Goal: Contribute content: Contribute content

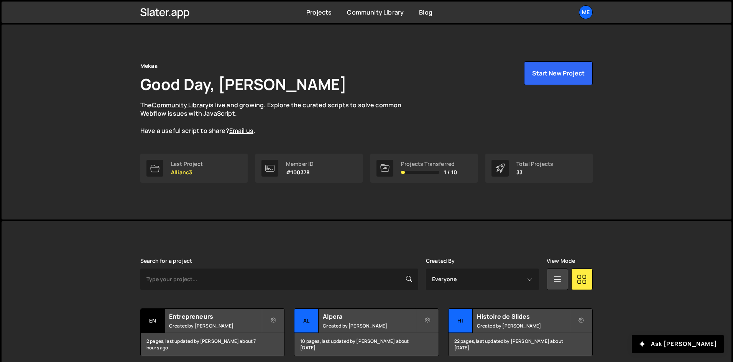
scroll to position [115, 0]
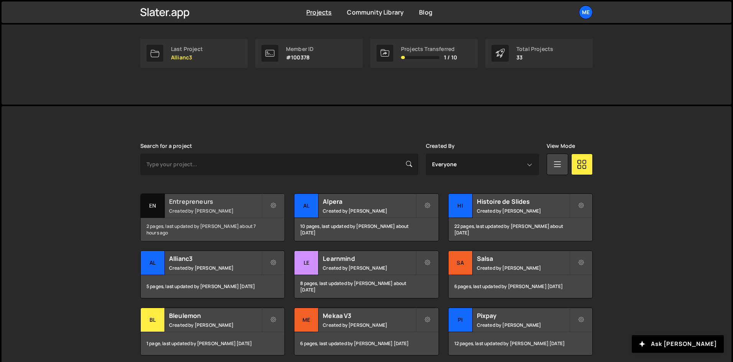
click at [235, 208] on small "Created by [PERSON_NAME]" at bounding box center [215, 211] width 92 height 7
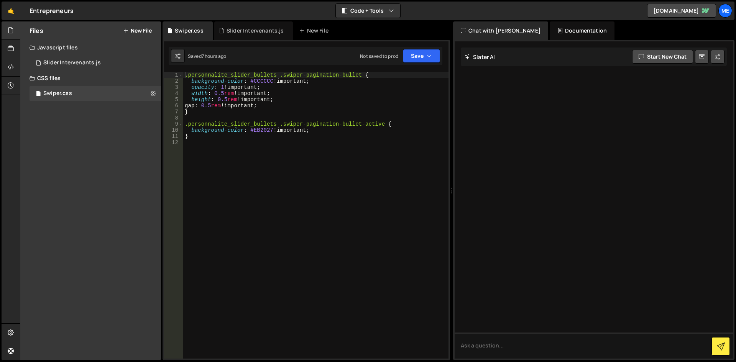
click at [136, 24] on div "Files New File" at bounding box center [90, 30] width 141 height 18
click at [138, 28] on button "New File" at bounding box center [137, 31] width 29 height 6
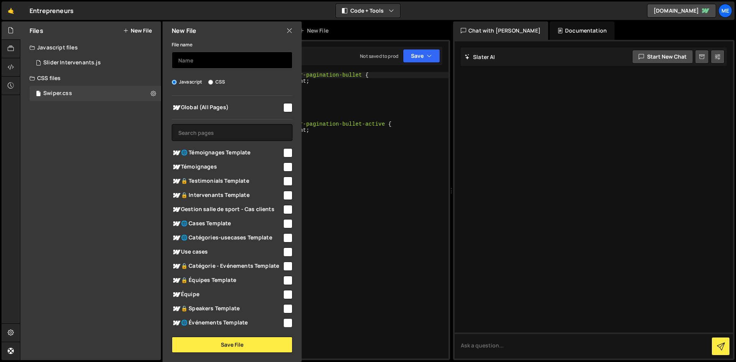
click at [179, 64] on input "text" at bounding box center [232, 60] width 121 height 17
paste input "function initVimeoPlayer() { // Select all elements that have [data-vimeo-playe…"
type input "function initVimeoPlayer() { // Select all elements that have [data-vimeo-playe…"
type input "OSMO"
click at [282, 110] on div at bounding box center [287, 107] width 10 height 10
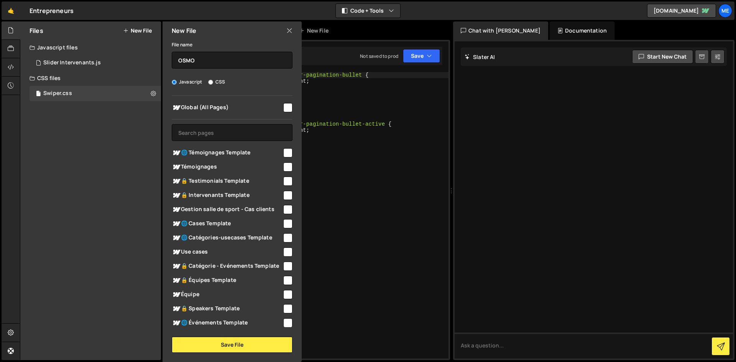
click at [283, 107] on input "checkbox" at bounding box center [287, 107] width 9 height 9
checkbox input "true"
click at [247, 347] on button "Save File" at bounding box center [232, 345] width 121 height 16
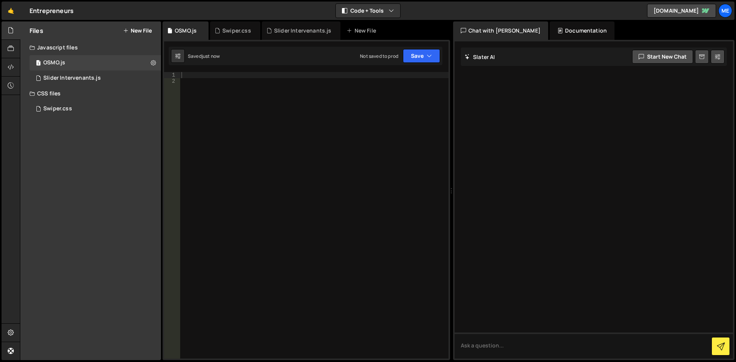
click at [355, 91] on div at bounding box center [314, 221] width 269 height 299
paste textarea "});"
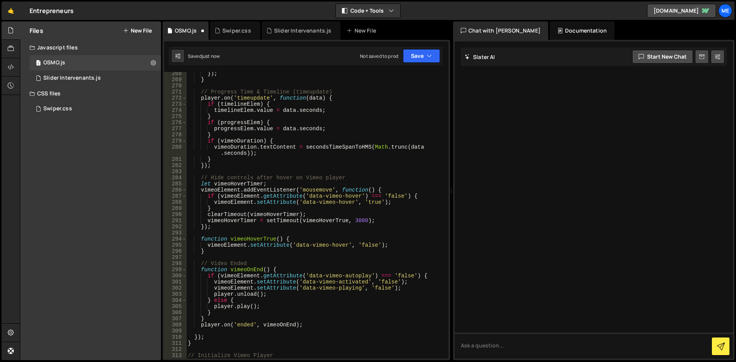
type textarea "document.addEventListener('DOMContentLoaded', function () {"
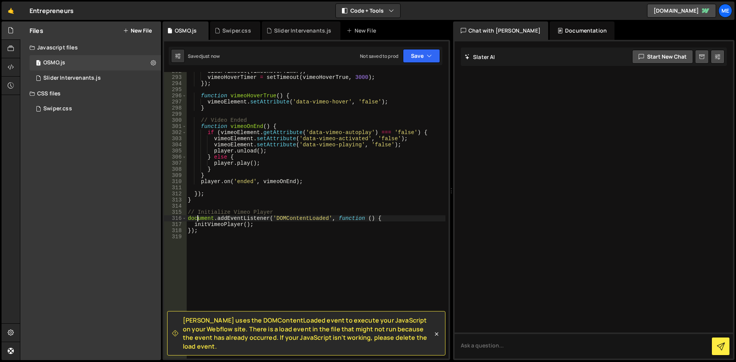
scroll to position [1864, 0]
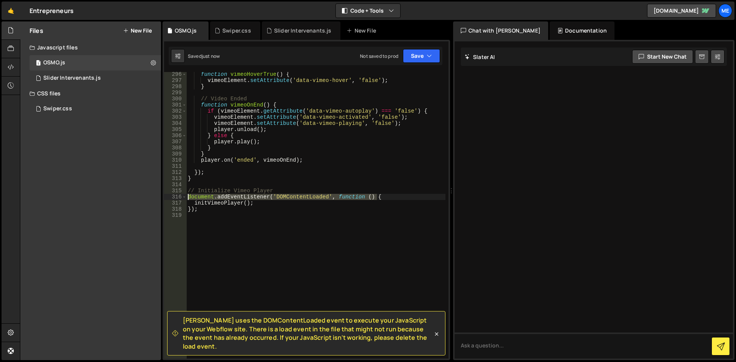
drag, startPoint x: 381, startPoint y: 194, endPoint x: 152, endPoint y: 196, distance: 228.8
click at [152, 196] on div "Files New File Javascript files 1 OSMO.js 0 1 Slider Intervenants.js 0 CSS file…" at bounding box center [378, 190] width 716 height 339
type textarea "// Initialize Vimeo Player"
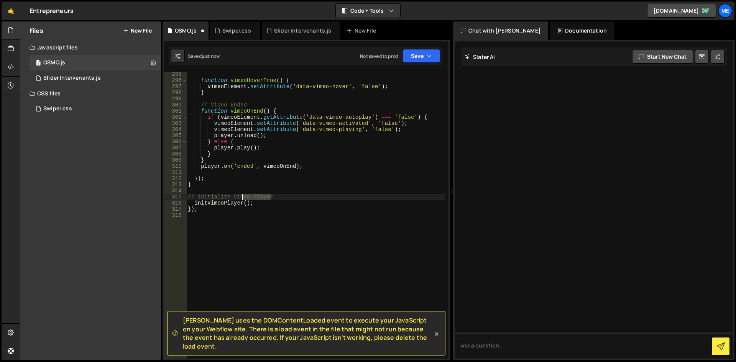
drag, startPoint x: 279, startPoint y: 197, endPoint x: 72, endPoint y: 197, distance: 207.3
click at [72, 197] on div "Files New File Javascript files 1 OSMO.js 0 1 Slider Intervenants.js 0 CSS file…" at bounding box center [378, 190] width 716 height 339
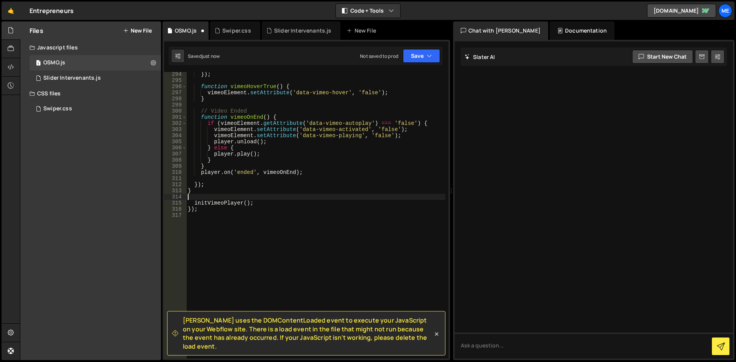
scroll to position [1852, 0]
drag, startPoint x: 207, startPoint y: 212, endPoint x: 173, endPoint y: 212, distance: 34.5
click at [173, 212] on div "294 295 296 297 298 299 300 301 302 303 304 305 306 307 308 309 310 311 312 313…" at bounding box center [306, 215] width 284 height 287
type textarea "});"
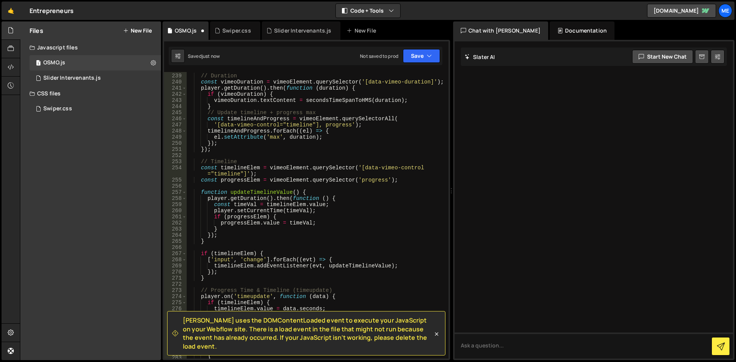
scroll to position [1409, 0]
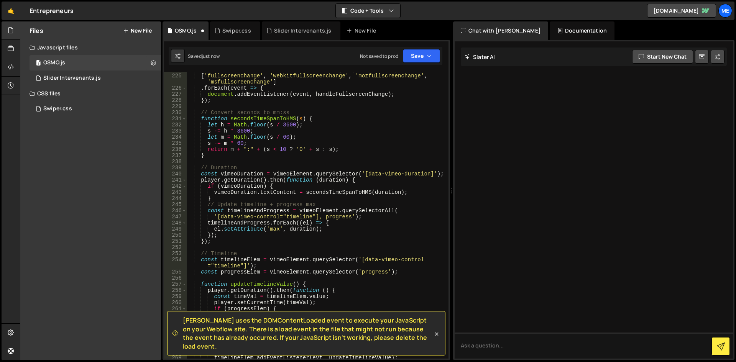
drag, startPoint x: 449, startPoint y: 284, endPoint x: 447, endPoint y: 121, distance: 162.9
click at [449, 111] on div "Slater uses the DOMContentLoaded event to execute your JavaScript on your Webfl…" at bounding box center [305, 200] width 287 height 320
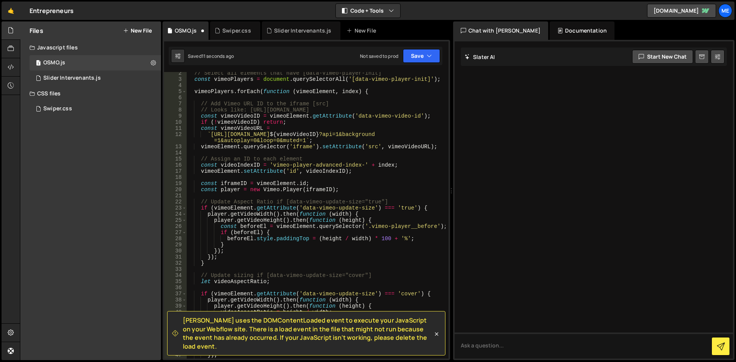
scroll to position [0, 0]
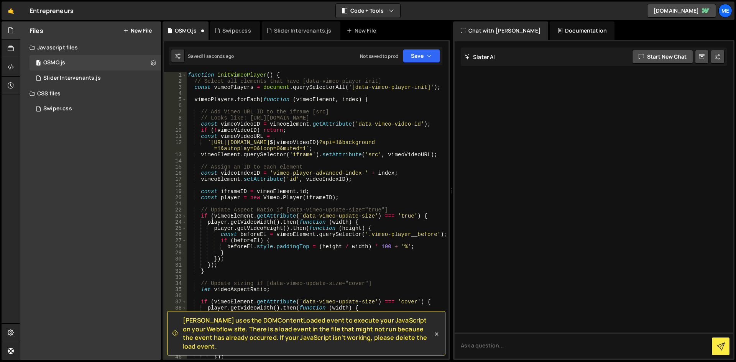
click at [387, 177] on div "function initVimeoPlayer ( ) { // Select all elements that have [data-vimeo-pla…" at bounding box center [315, 221] width 259 height 299
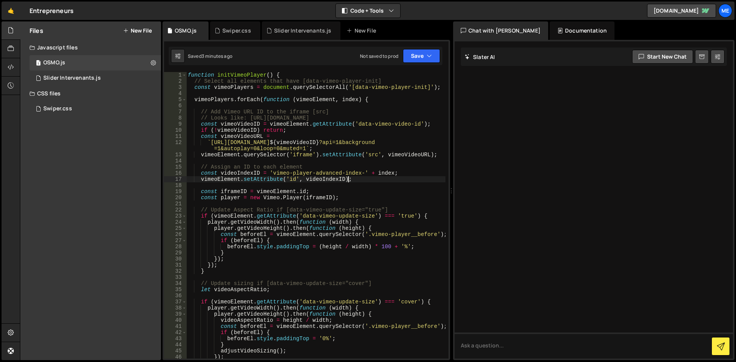
click at [404, 148] on div "function initVimeoPlayer ( ) { // Select all elements that have [data-vimeo-pla…" at bounding box center [315, 221] width 259 height 299
type textarea "initVimeoPlayer();"
